Goal: Information Seeking & Learning: Learn about a topic

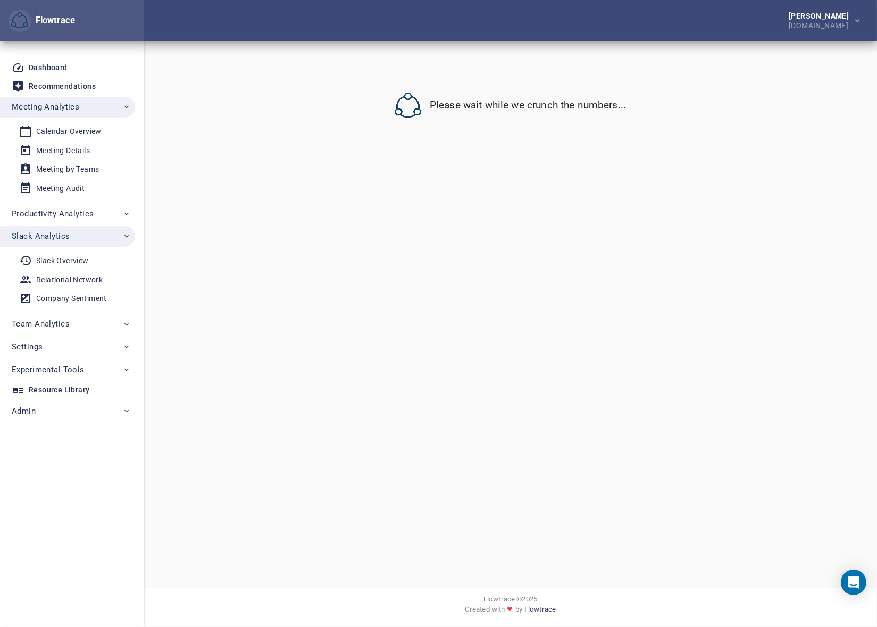
select select "********"
select select "**"
select select "********"
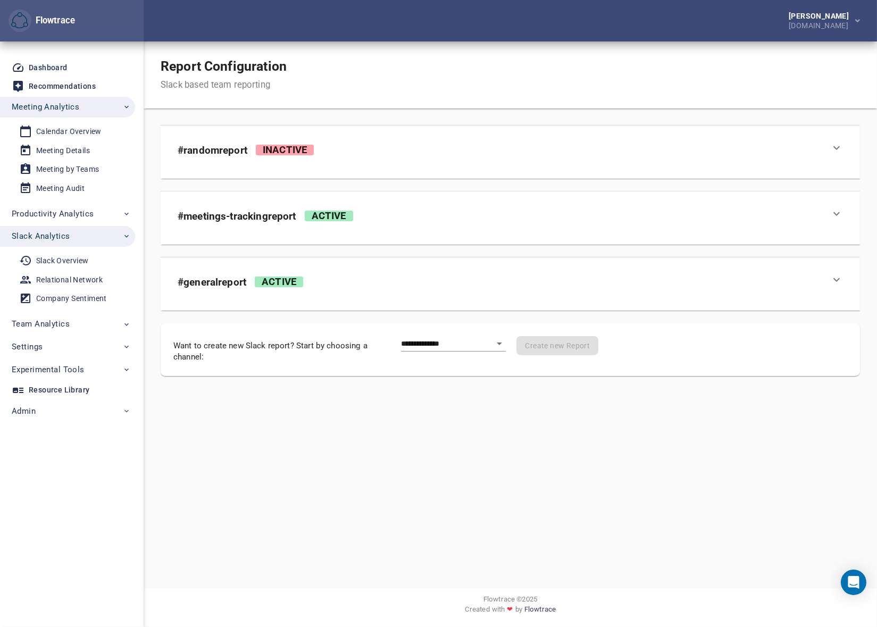
click at [505, 58] on div "Report Configuration Slack based team reporting" at bounding box center [511, 74] width 734 height 67
click at [63, 152] on div "Meeting Details" at bounding box center [63, 150] width 54 height 13
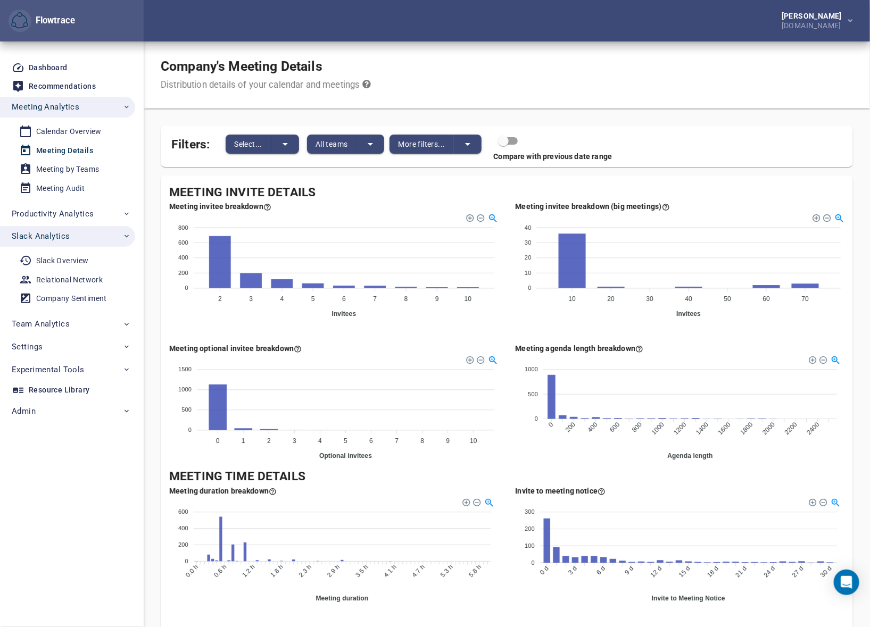
click at [564, 72] on div "Company's Meeting Details Distribution details of your calendar and meetings" at bounding box center [507, 74] width 726 height 67
click at [611, 53] on div "Company's Meeting Details Distribution details of your calendar and meetings" at bounding box center [507, 74] width 726 height 67
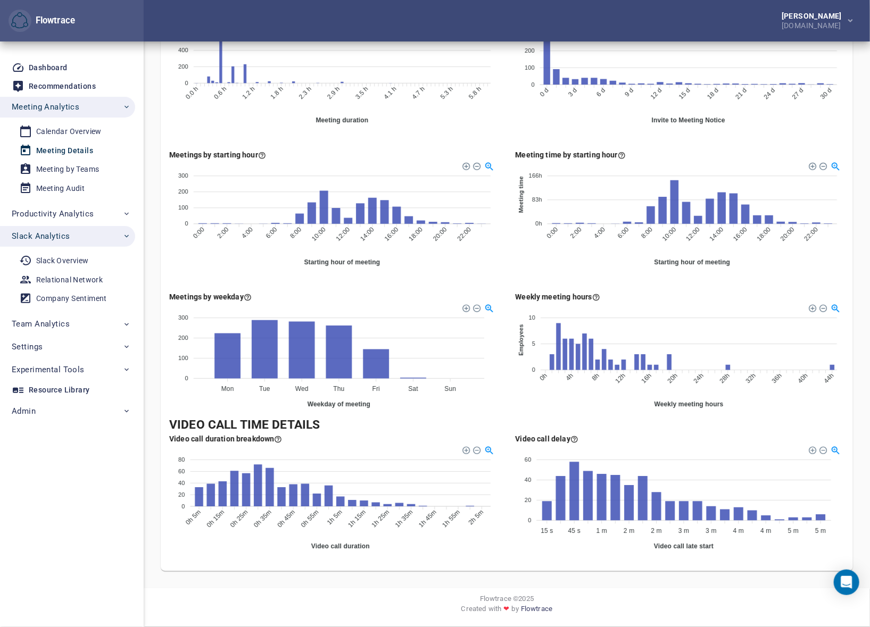
click at [453, 21] on div "Petri Lehtonen animaj.com" at bounding box center [507, 20] width 726 height 41
click at [63, 130] on div "Calendar Overview" at bounding box center [68, 131] width 65 height 13
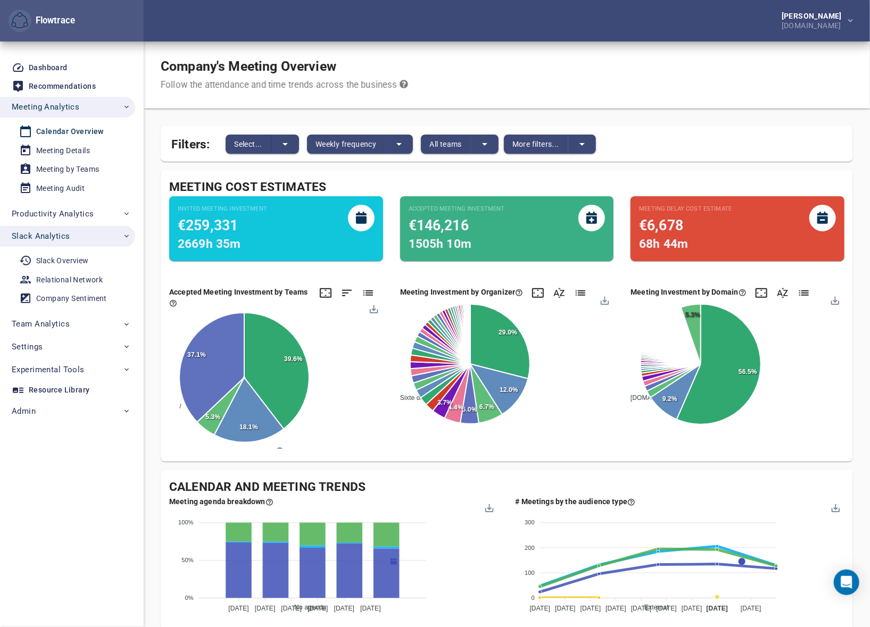
click at [566, 46] on div "Company's Meeting Overview Follow the attendance and time trends across the bus…" at bounding box center [507, 74] width 726 height 67
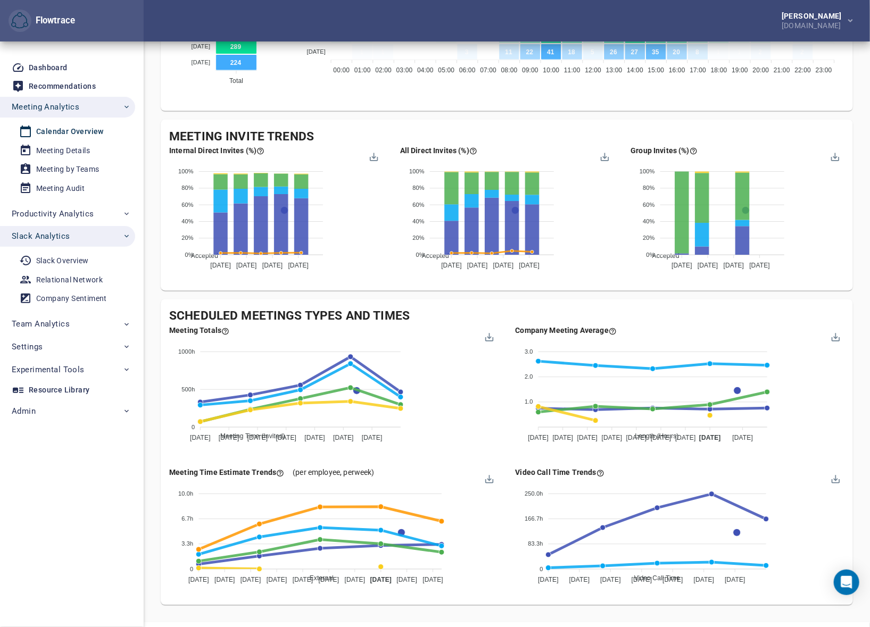
scroll to position [789, 0]
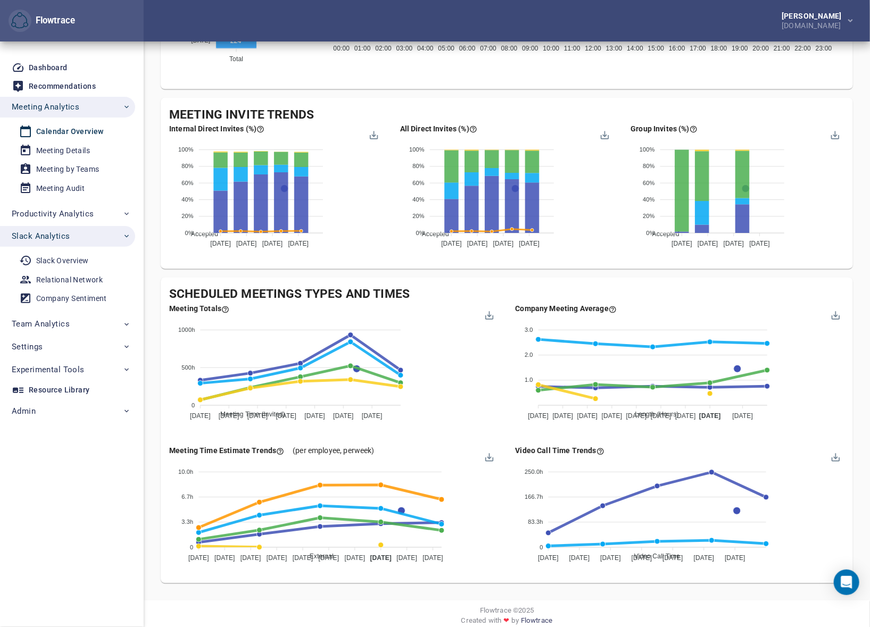
click at [677, 281] on div "Scheduled Meetings Types and Times Meeting Totals Meeting Time (Invited) Meetin…" at bounding box center [507, 431] width 692 height 306
click at [71, 149] on div "Meeting Details" at bounding box center [63, 150] width 54 height 13
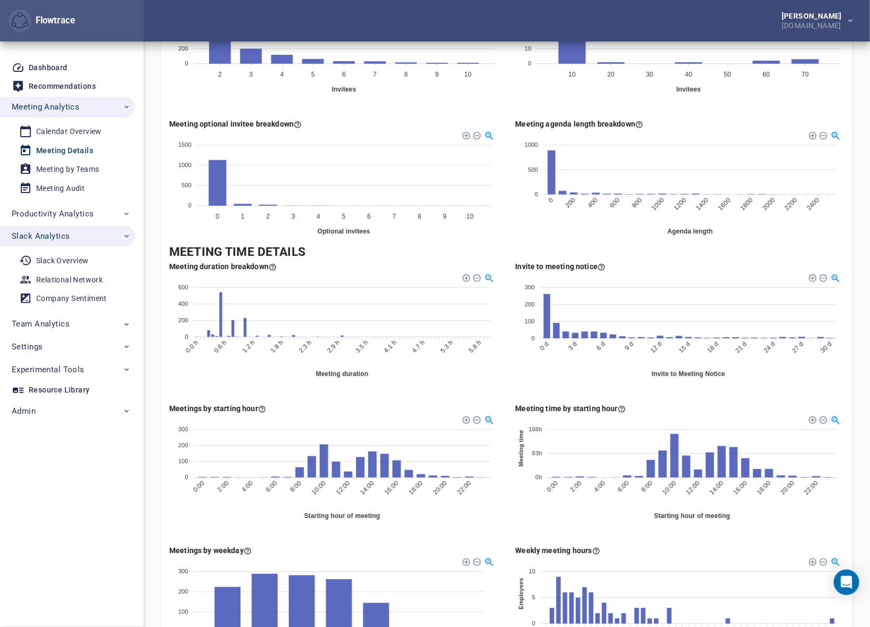
scroll to position [226, 0]
click at [502, 375] on div "Meeting duration breakdown 600 600 400 400 200 200 0 0 0.0 h 0.0 h 0.6 h 0.6 h …" at bounding box center [334, 323] width 346 height 142
drag, startPoint x: 513, startPoint y: 362, endPoint x: 509, endPoint y: 356, distance: 6.8
click at [513, 362] on div "Invite to meeting notice 300 300 200 200 100 100 0 0 0 d 0 d 3 d 3 d 6 d 6 d 9 …" at bounding box center [680, 323] width 346 height 142
click at [511, 232] on div "Meeting agenda length breakdown 1000 1000 500 500 0 0 0 0 200 200 400 400 600 6…" at bounding box center [680, 180] width 346 height 142
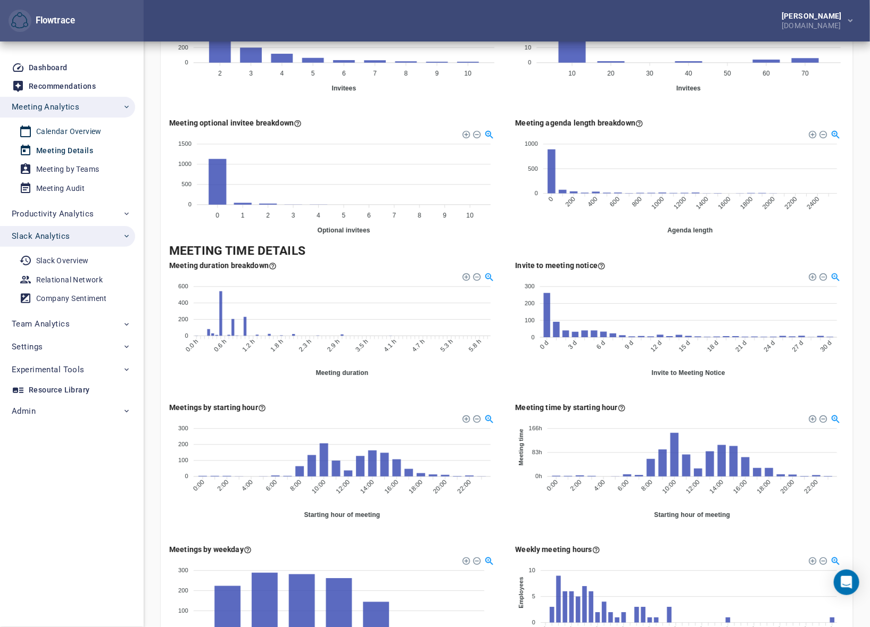
click at [60, 130] on div "Calendar Overview" at bounding box center [68, 131] width 65 height 13
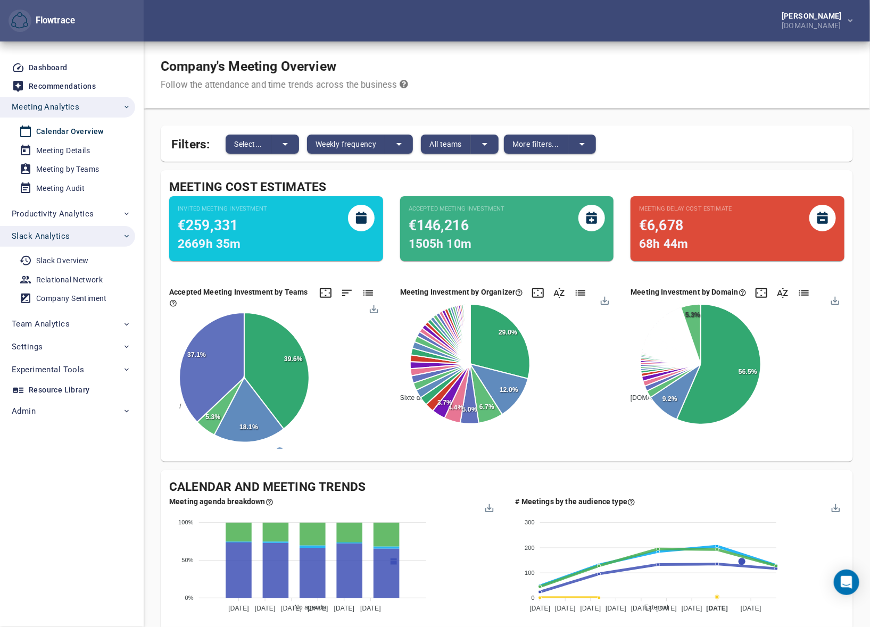
click at [579, 74] on div "Company's Meeting Overview Follow the attendance and time trends across the bus…" at bounding box center [507, 74] width 726 height 67
click at [605, 303] on div at bounding box center [603, 299] width 9 height 9
drag, startPoint x: 531, startPoint y: 96, endPoint x: 412, endPoint y: 117, distance: 120.3
click at [531, 96] on div "Company's Meeting Overview Follow the attendance and time trends across the bus…" at bounding box center [507, 74] width 726 height 67
click at [71, 151] on div "Meeting Details" at bounding box center [63, 150] width 54 height 13
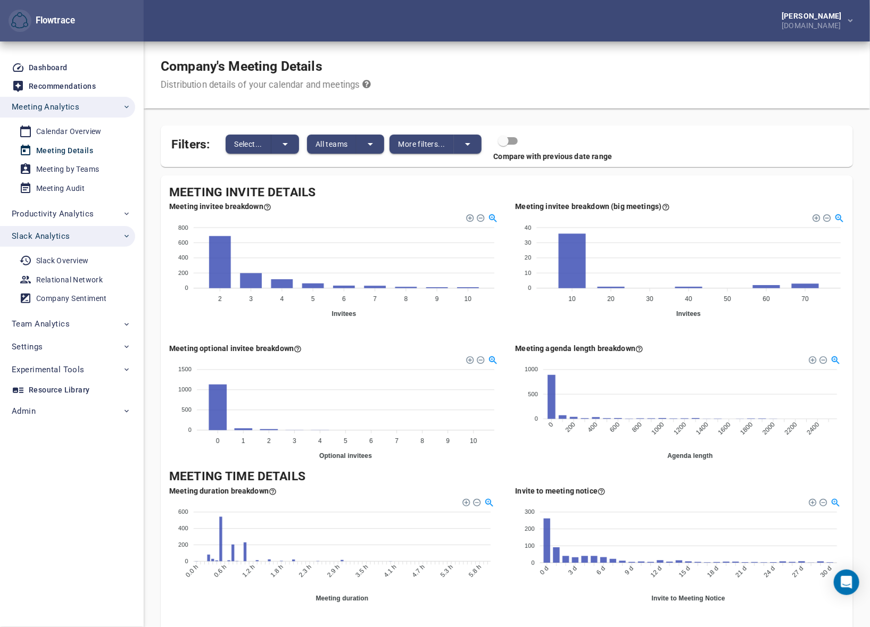
drag, startPoint x: 450, startPoint y: 80, endPoint x: 456, endPoint y: 79, distance: 6.4
click at [450, 80] on div "Company's Meeting Details Distribution details of your calendar and meetings" at bounding box center [507, 74] width 726 height 67
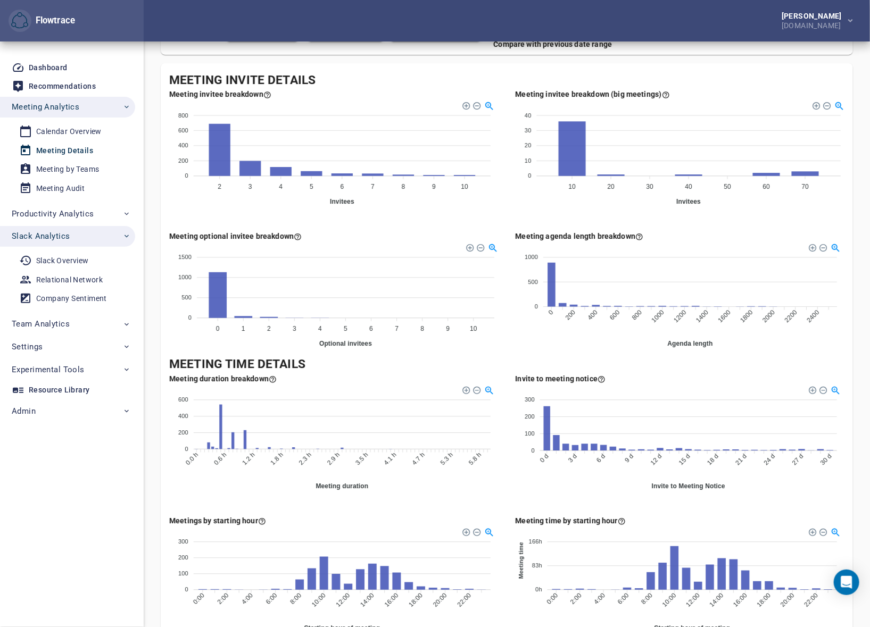
scroll to position [226, 0]
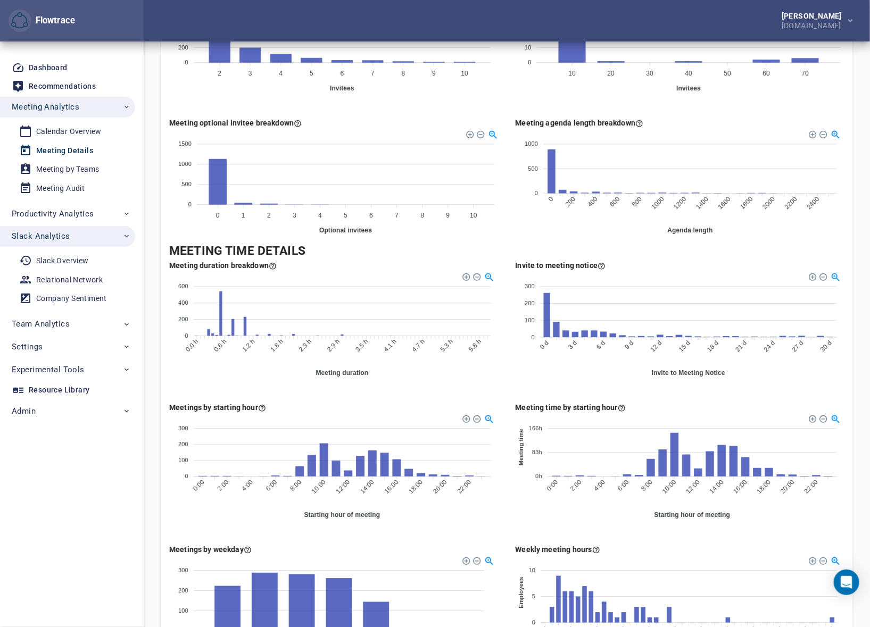
click at [507, 22] on div "Petri Lehtonen animaj.com" at bounding box center [507, 20] width 726 height 41
click at [65, 129] on div "Calendar Overview" at bounding box center [68, 131] width 65 height 13
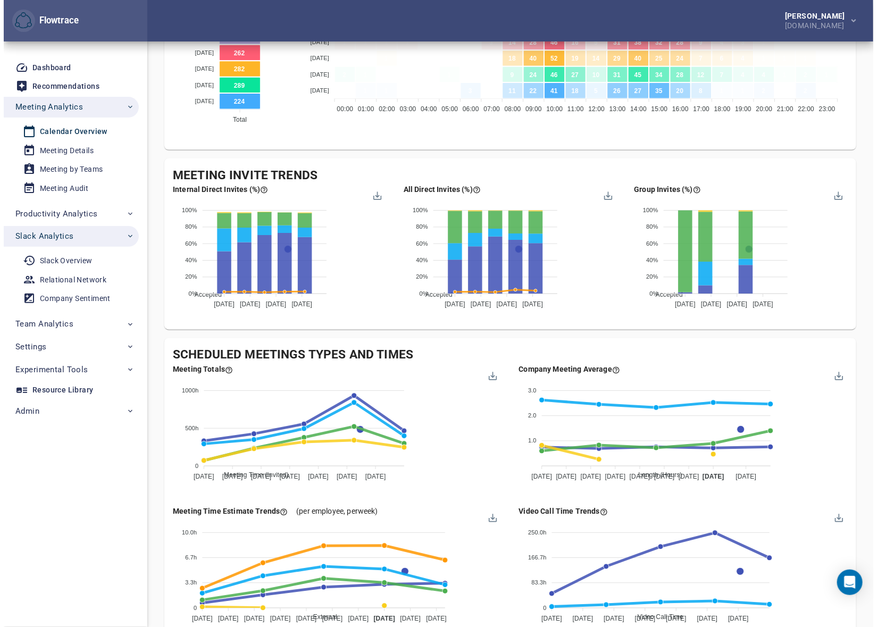
scroll to position [801, 0]
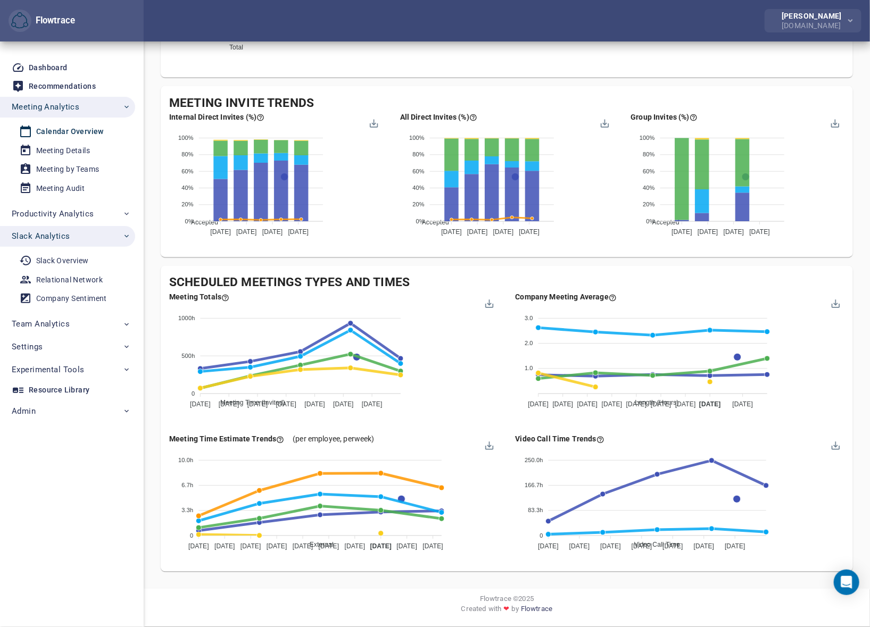
click at [810, 20] on div "animaj.com" at bounding box center [813, 25] width 64 height 10
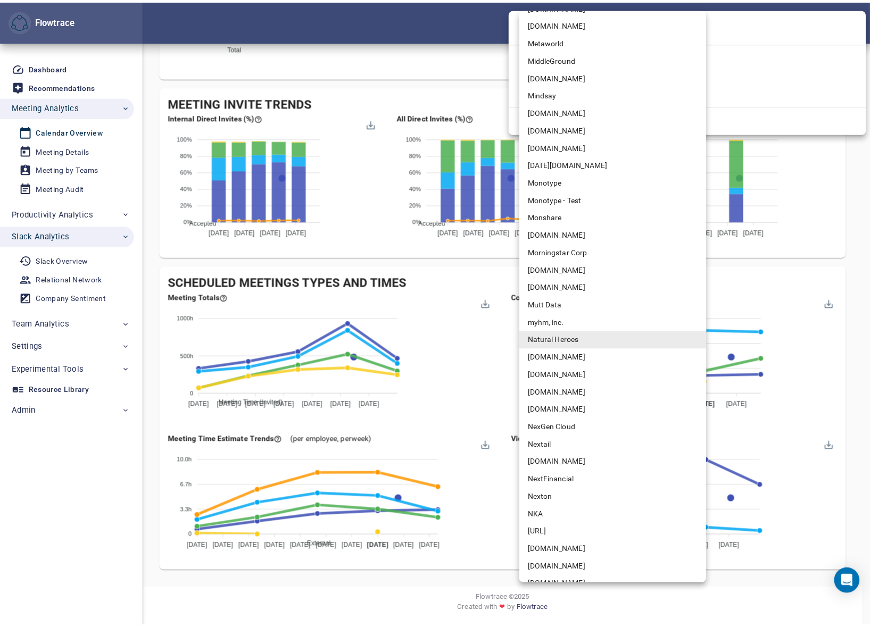
scroll to position [4236, 0]
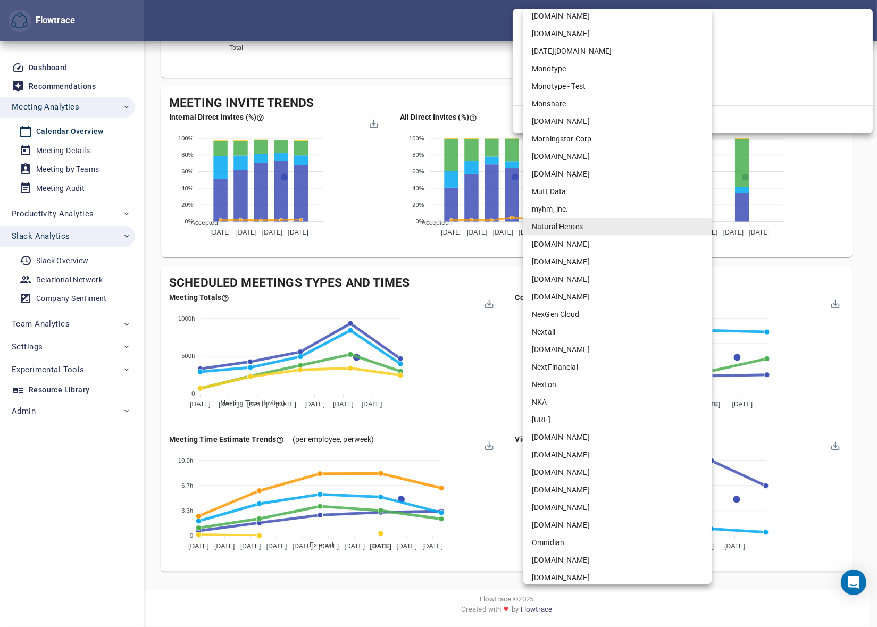
click at [557, 487] on li "[DOMAIN_NAME]" at bounding box center [617, 490] width 188 height 18
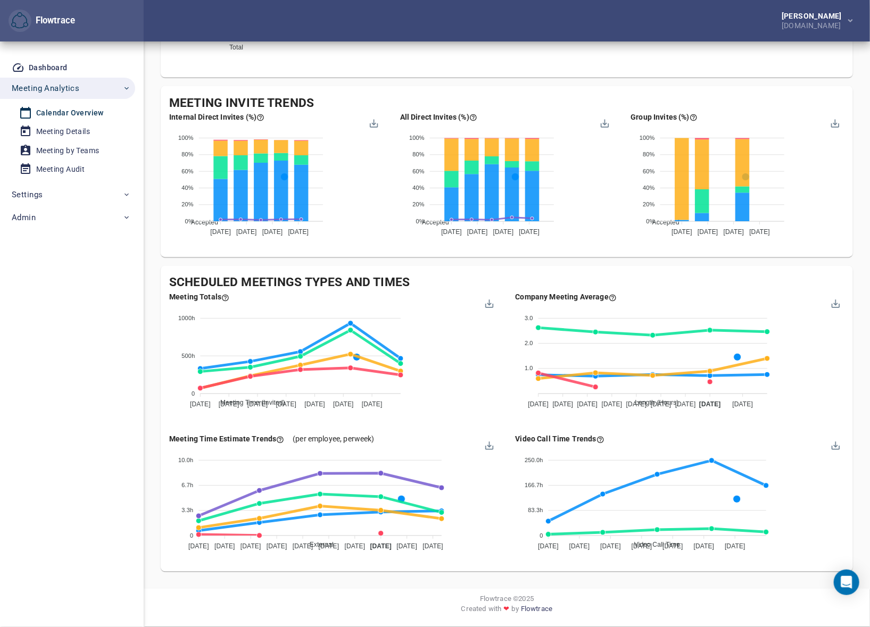
click at [519, 18] on div "[PERSON_NAME] [DOMAIN_NAME]" at bounding box center [507, 20] width 726 height 41
click at [63, 133] on div "Meeting Details" at bounding box center [63, 131] width 54 height 13
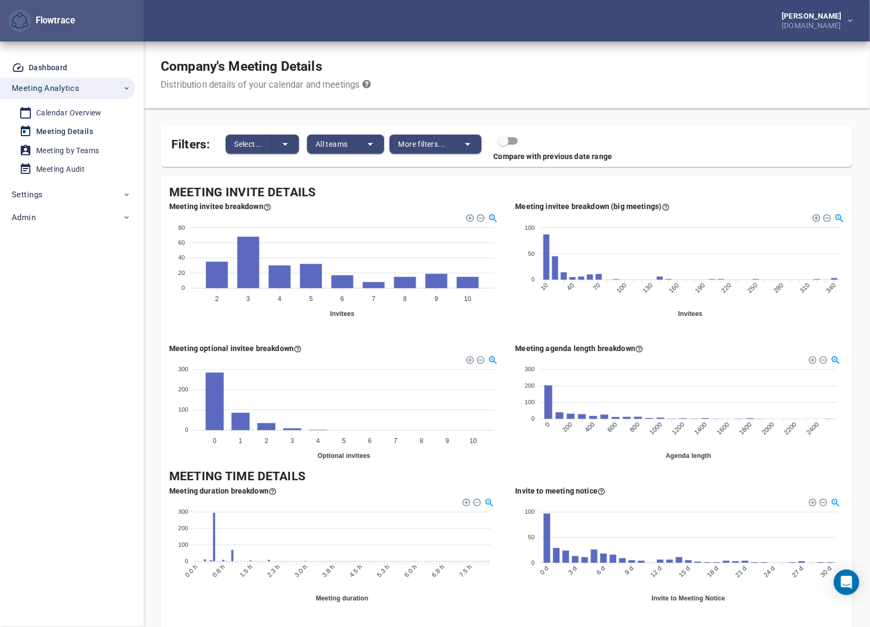
click at [502, 66] on div "Company's Meeting Details Distribution details of your calendar and meetings" at bounding box center [507, 74] width 726 height 67
click at [260, 142] on span "Select..." at bounding box center [248, 144] width 28 height 13
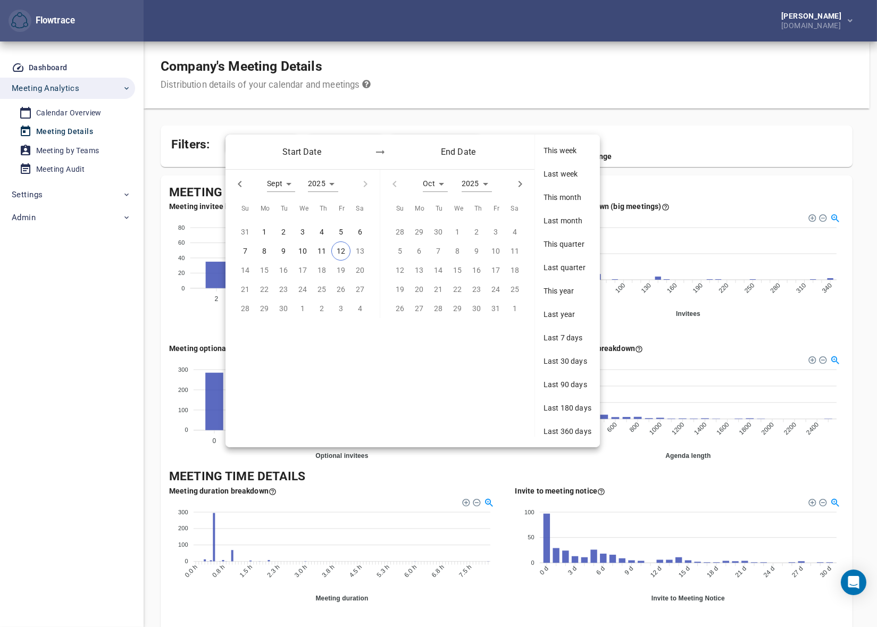
click at [559, 362] on span "Last 30 days" at bounding box center [568, 361] width 48 height 11
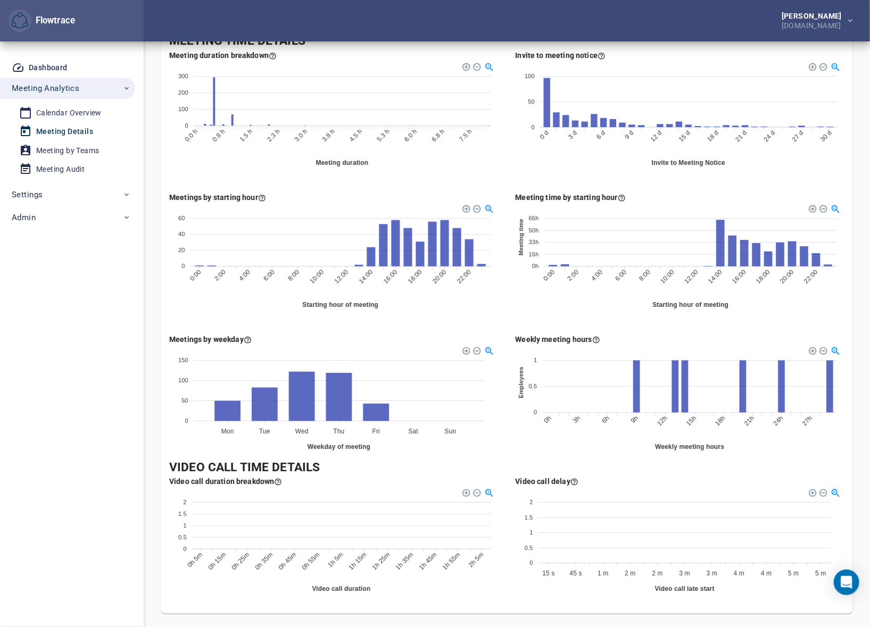
scroll to position [451, 0]
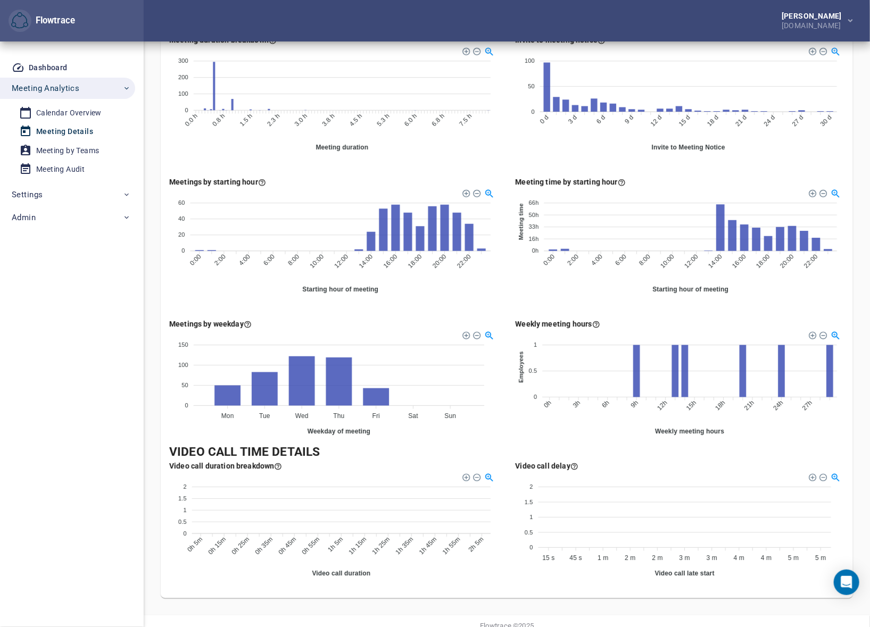
click at [521, 127] on foreignobject at bounding box center [679, 98] width 329 height 106
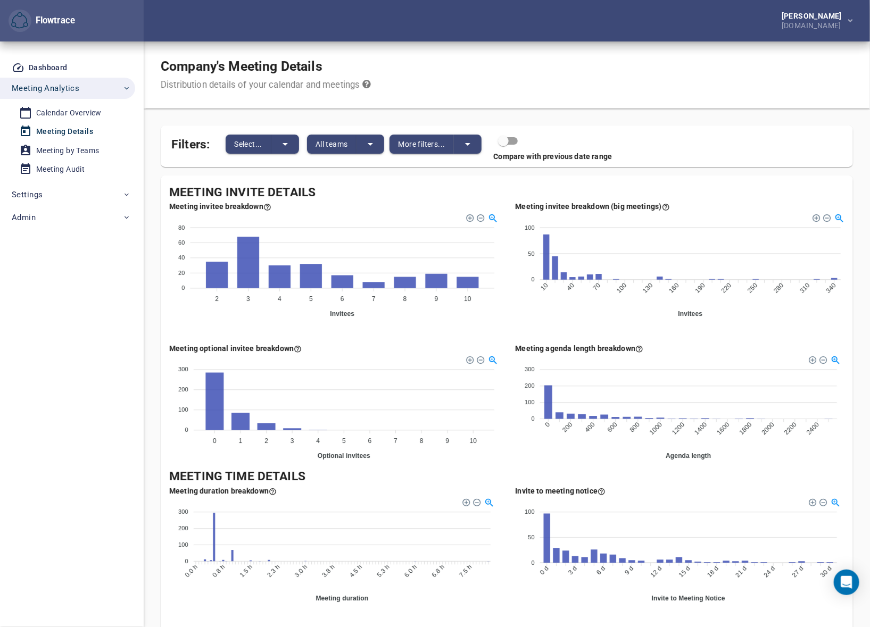
click at [506, 60] on div "Company's Meeting Details Distribution details of your calendar and meetings" at bounding box center [507, 74] width 726 height 67
click at [556, 0] on div "[PERSON_NAME] [DOMAIN_NAME]" at bounding box center [507, 20] width 726 height 41
